Goal: Use online tool/utility: Utilize a website feature to perform a specific function

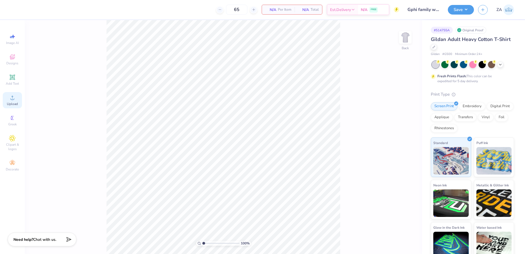
click at [14, 98] on icon at bounding box center [12, 97] width 7 height 7
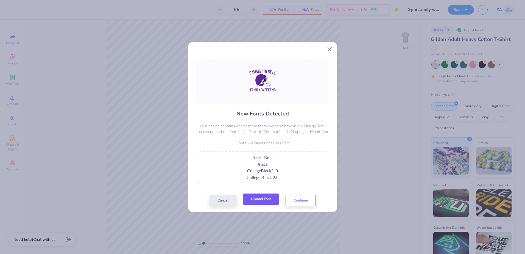
click at [268, 196] on button "Upload Font" at bounding box center [261, 198] width 36 height 11
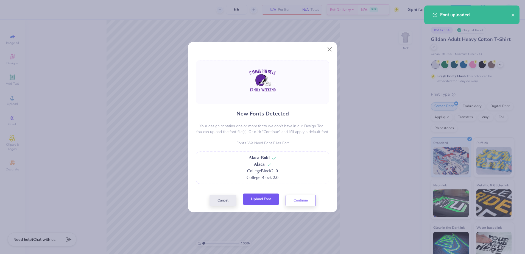
click at [268, 199] on button "Upload Font" at bounding box center [261, 198] width 36 height 11
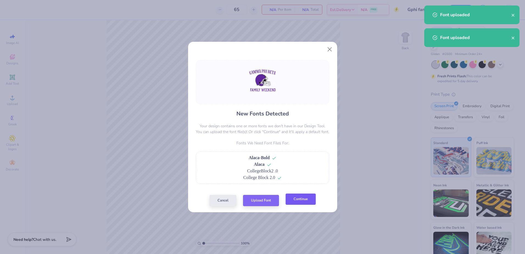
click at [308, 201] on button "Continue" at bounding box center [301, 198] width 30 height 11
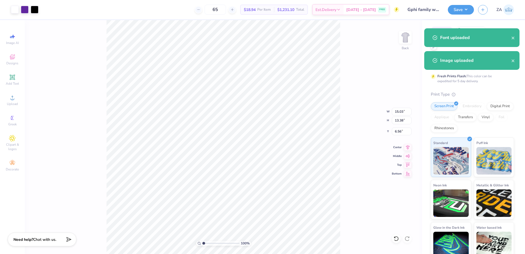
type input "10.89"
type input "9.69"
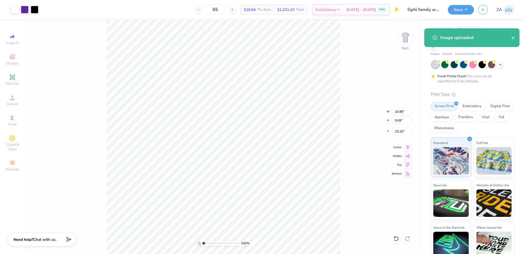
type input "3.00"
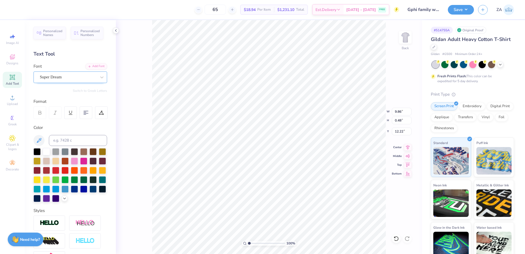
click at [64, 77] on div "Super Dream" at bounding box center [68, 77] width 58 height 9
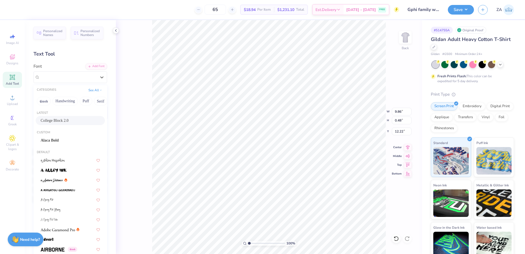
click at [63, 119] on span "College Block 2.0" at bounding box center [55, 121] width 28 height 6
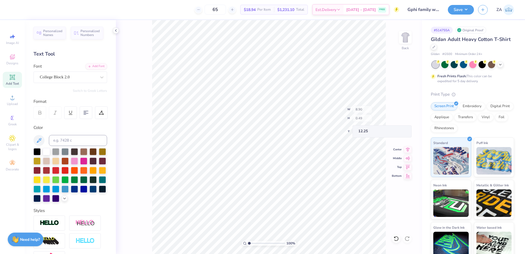
type input "8.90"
type input "0.49"
type input "12.25"
drag, startPoint x: 250, startPoint y: 242, endPoint x: 254, endPoint y: 242, distance: 4.1
type input "2.15"
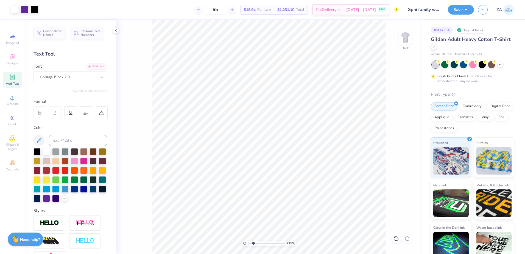
click at [254, 242] on input "range" at bounding box center [266, 243] width 37 height 5
type input "12.09"
type input "10.08"
type input "0.56"
click at [230, 242] on li "Send to Back" at bounding box center [227, 241] width 43 height 11
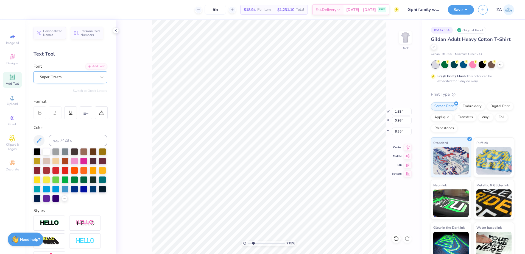
click at [84, 82] on div "Super Dream" at bounding box center [71, 77] width 74 height 12
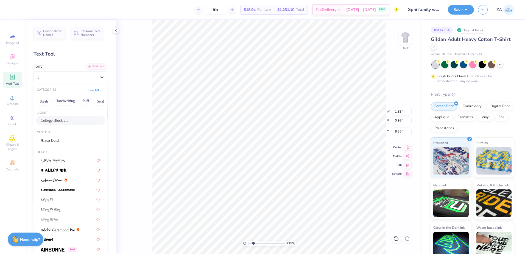
click at [66, 118] on span "College Block 2.0" at bounding box center [55, 121] width 28 height 6
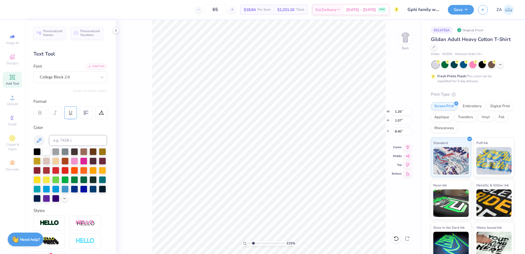
type input "1.26"
type input "1.07"
type input "8.40"
type input "1.57"
type input "0.98"
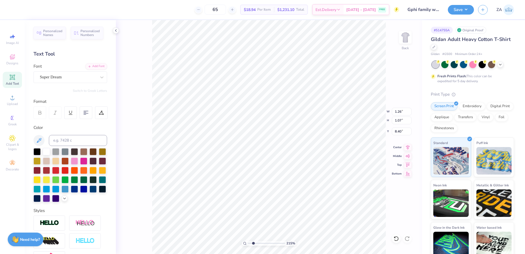
type input "8.35"
click at [73, 78] on div "Super Dream" at bounding box center [68, 77] width 58 height 9
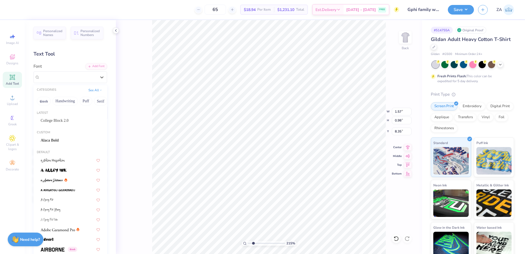
click at [66, 114] on div "Latest" at bounding box center [71, 113] width 74 height 5
click at [67, 116] on div "College Block 2.0" at bounding box center [70, 120] width 69 height 9
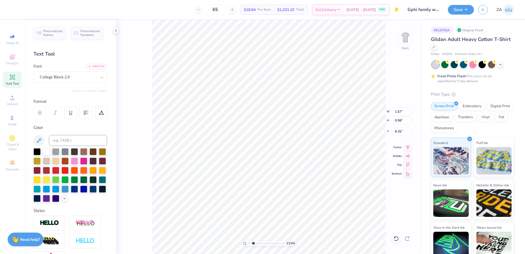
type input "1.26"
type input "1.07"
type input "8.40"
drag, startPoint x: 249, startPoint y: 244, endPoint x: 244, endPoint y: 242, distance: 5.3
type input "1"
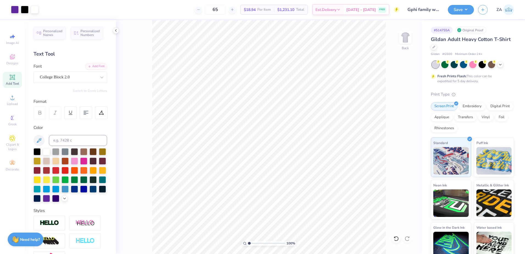
click at [248, 244] on input "range" at bounding box center [266, 243] width 37 height 5
drag, startPoint x: 394, startPoint y: 111, endPoint x: 406, endPoint y: 111, distance: 11.8
click at [406, 111] on input "10.51" at bounding box center [402, 112] width 20 height 8
type input "10.50"
type input "9.64"
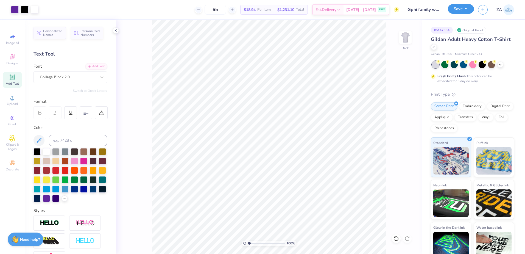
click at [459, 10] on button "Save" at bounding box center [461, 9] width 26 height 10
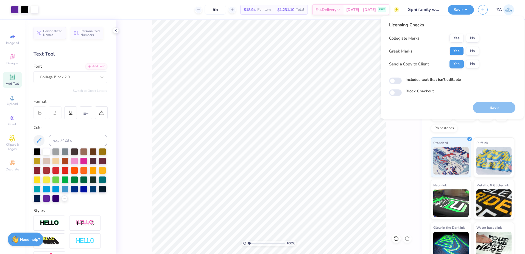
click at [455, 50] on button "Yes" at bounding box center [457, 51] width 14 height 9
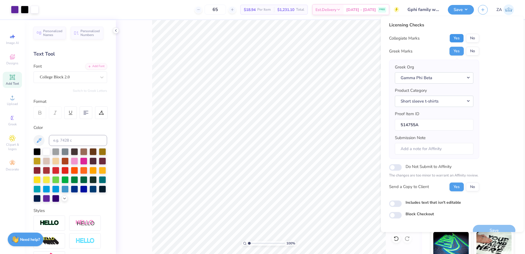
click at [456, 35] on button "Yes" at bounding box center [457, 38] width 14 height 9
click at [475, 37] on button "No" at bounding box center [472, 38] width 13 height 9
click at [490, 228] on button "Save" at bounding box center [494, 230] width 43 height 11
